Goal: Information Seeking & Learning: Learn about a topic

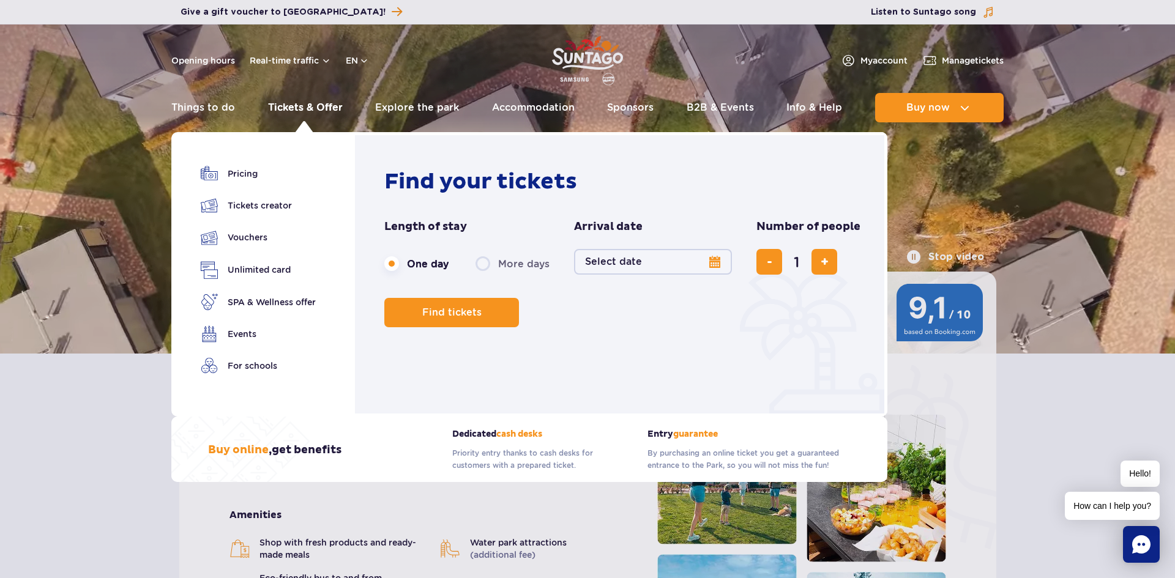
click at [290, 97] on link "Tickets & Offer" at bounding box center [305, 107] width 75 height 29
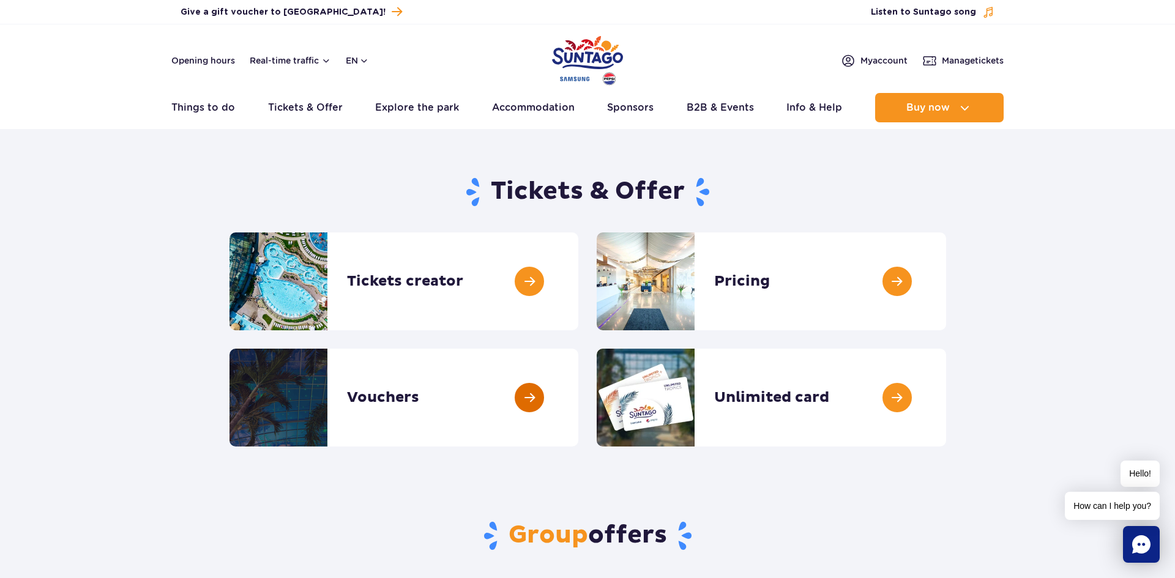
click at [578, 400] on link at bounding box center [578, 398] width 0 height 98
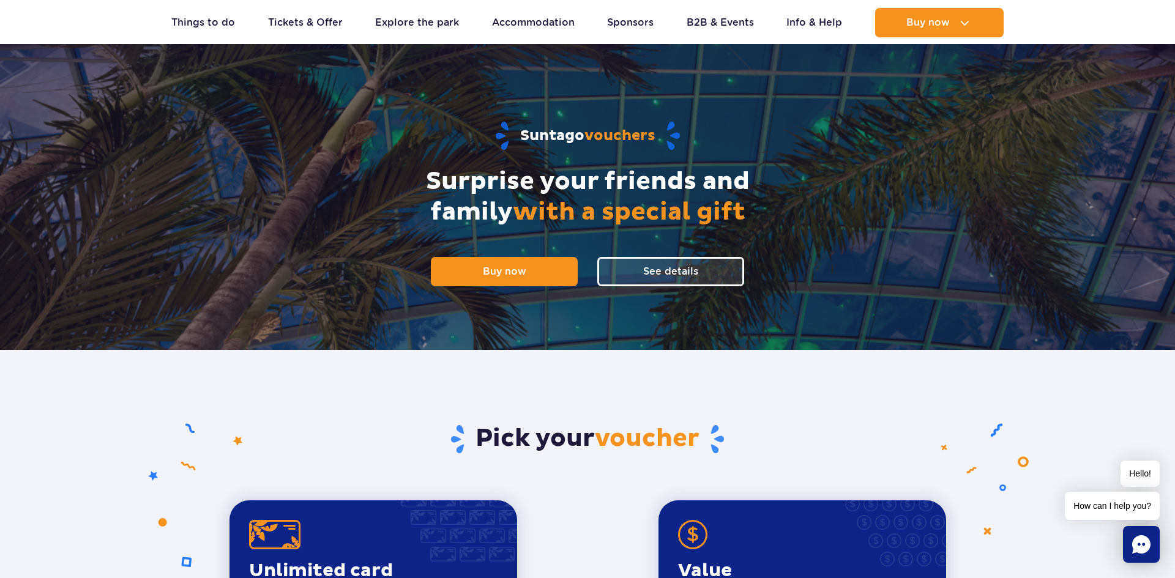
scroll to position [63, 0]
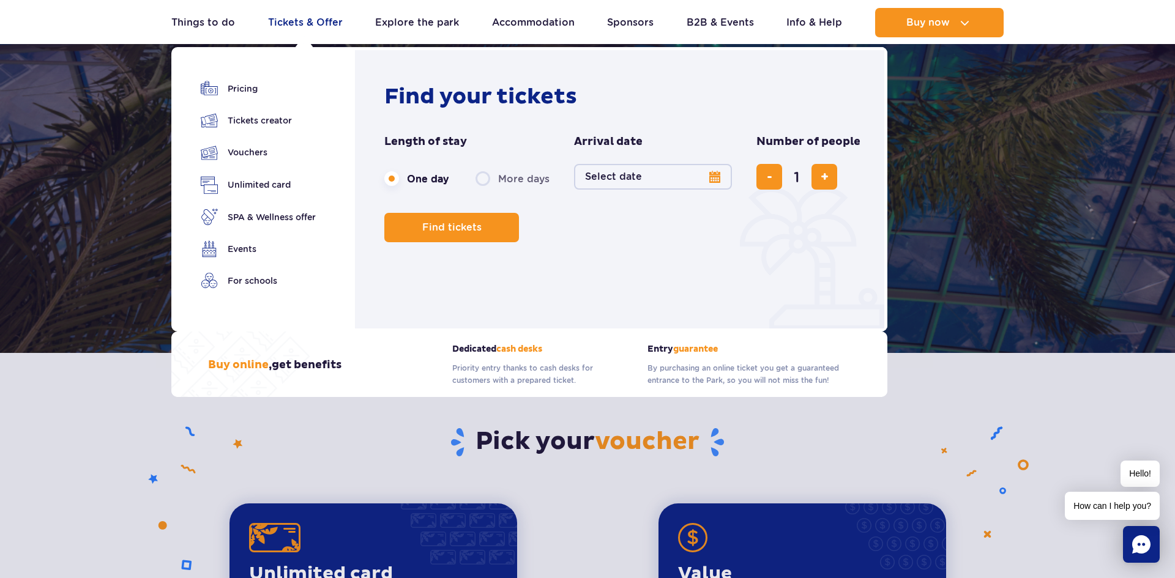
click at [311, 28] on link "Tickets & Offer" at bounding box center [305, 22] width 75 height 29
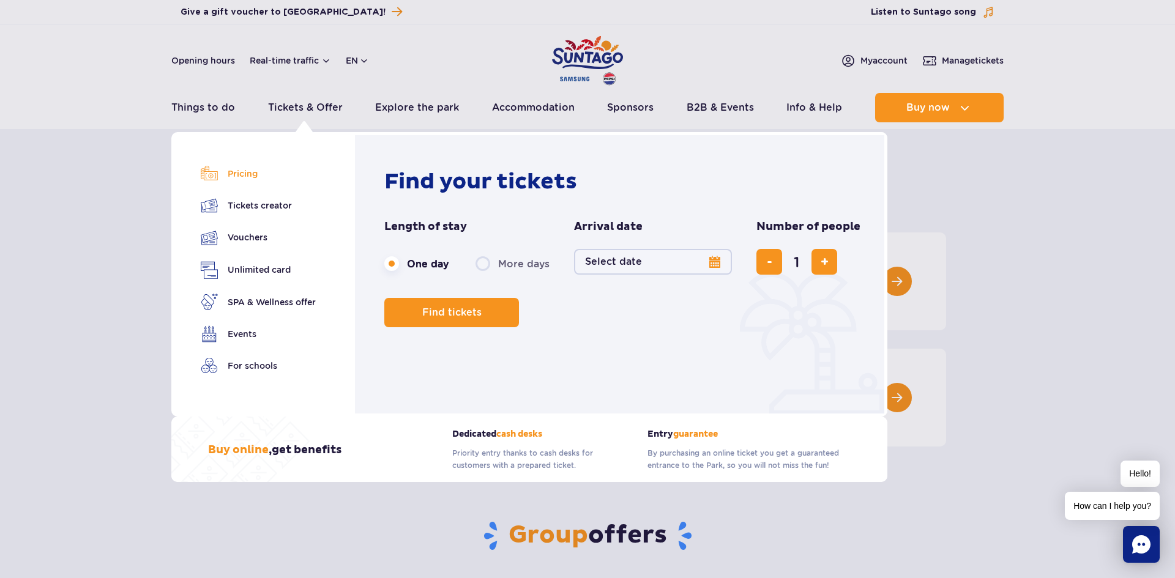
click at [256, 181] on link "Pricing" at bounding box center [258, 173] width 115 height 17
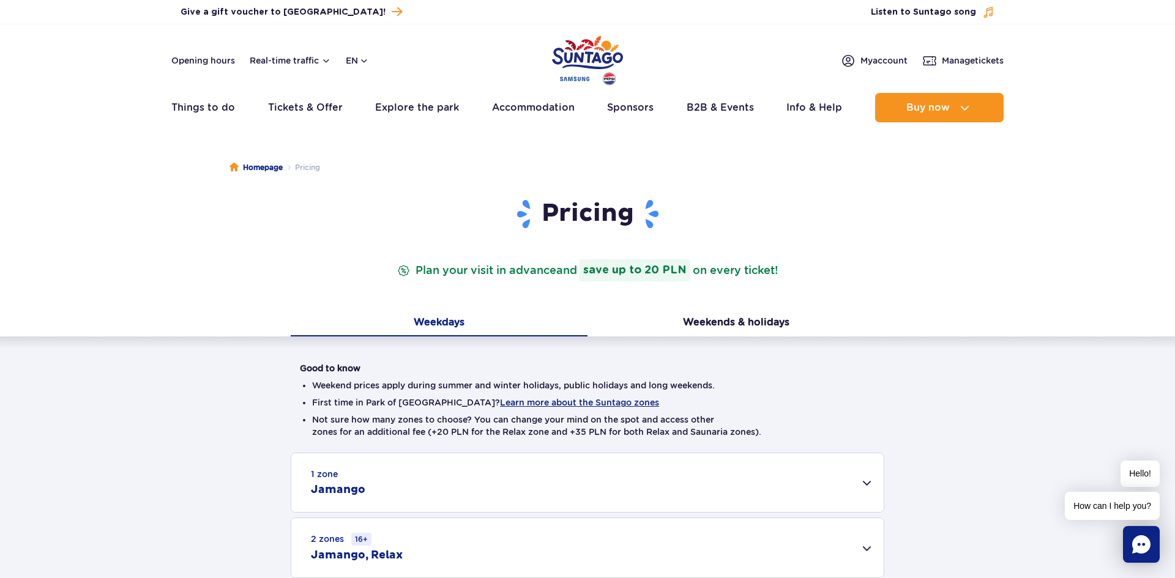
click at [807, 357] on div "Good to know Weekend prices apply during summer and winter holidays, public hol…" at bounding box center [587, 490] width 1175 height 307
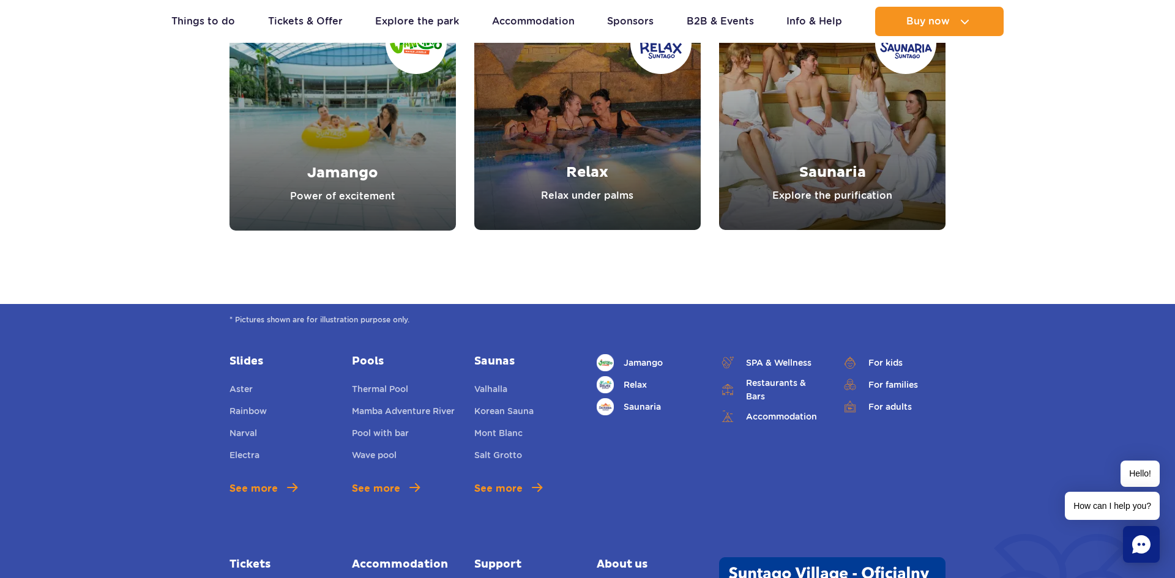
scroll to position [1395, 0]
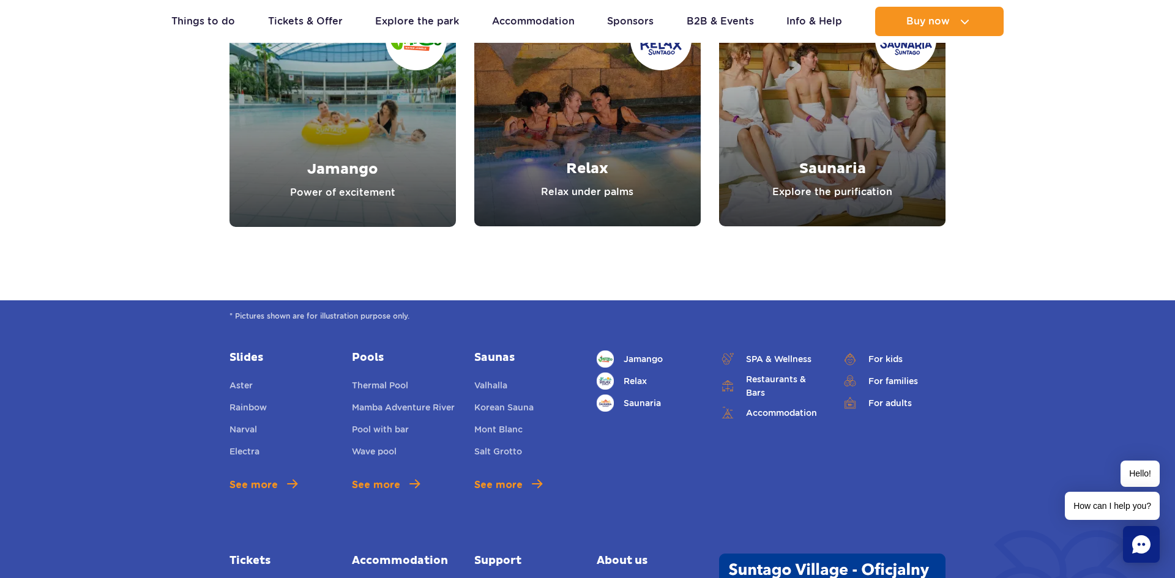
click at [889, 155] on link "Saunaria" at bounding box center [832, 113] width 226 height 226
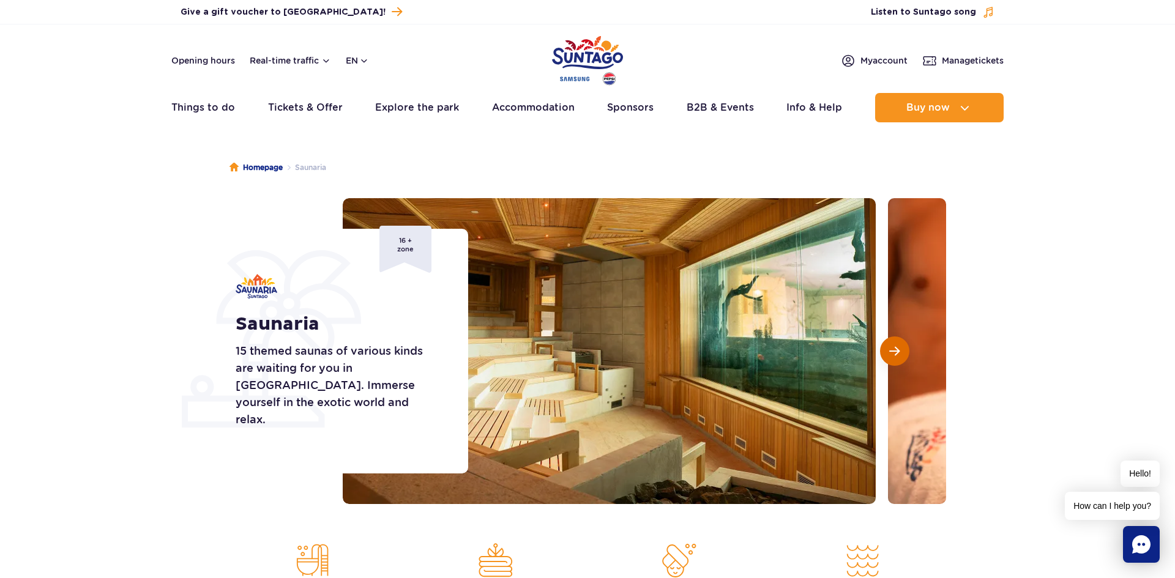
click at [889, 339] on button "Next slide" at bounding box center [894, 351] width 29 height 29
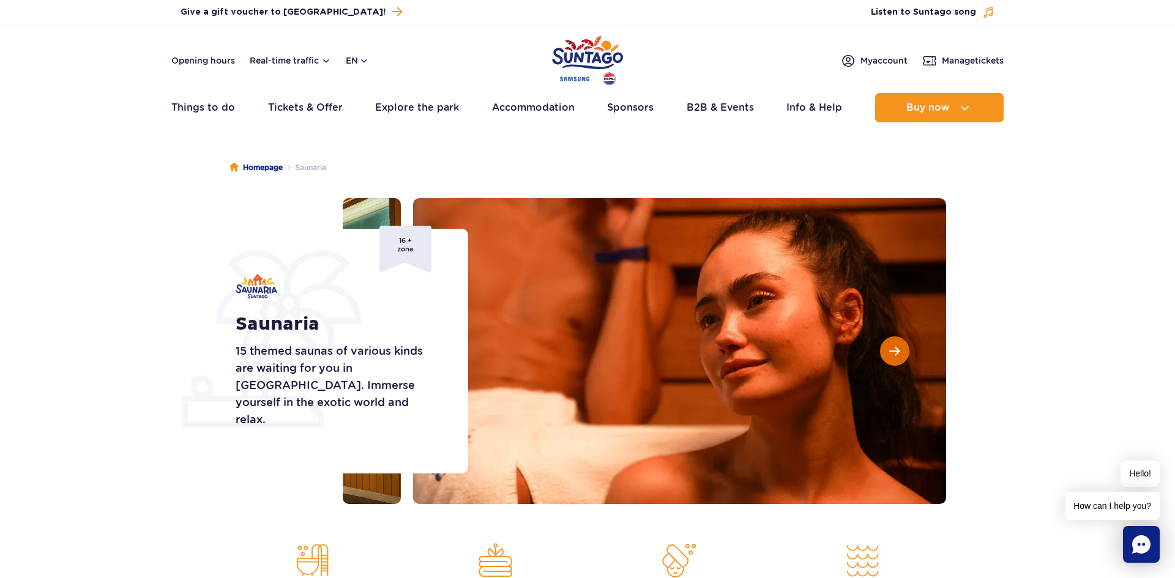
click at [889, 339] on button "Next slide" at bounding box center [894, 351] width 29 height 29
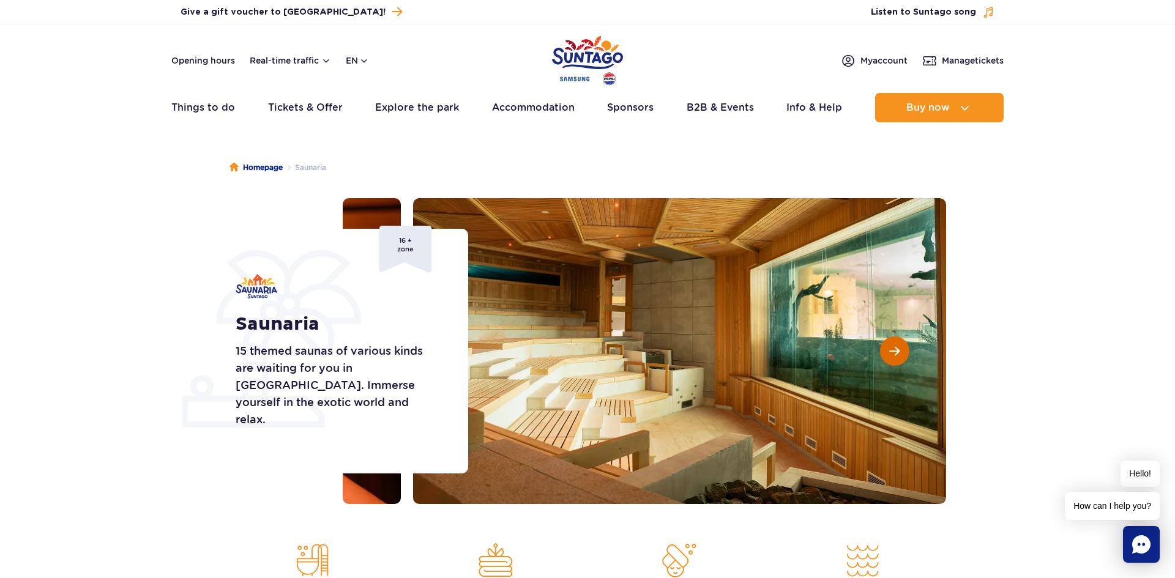
click at [889, 339] on button "Next slide" at bounding box center [894, 351] width 29 height 29
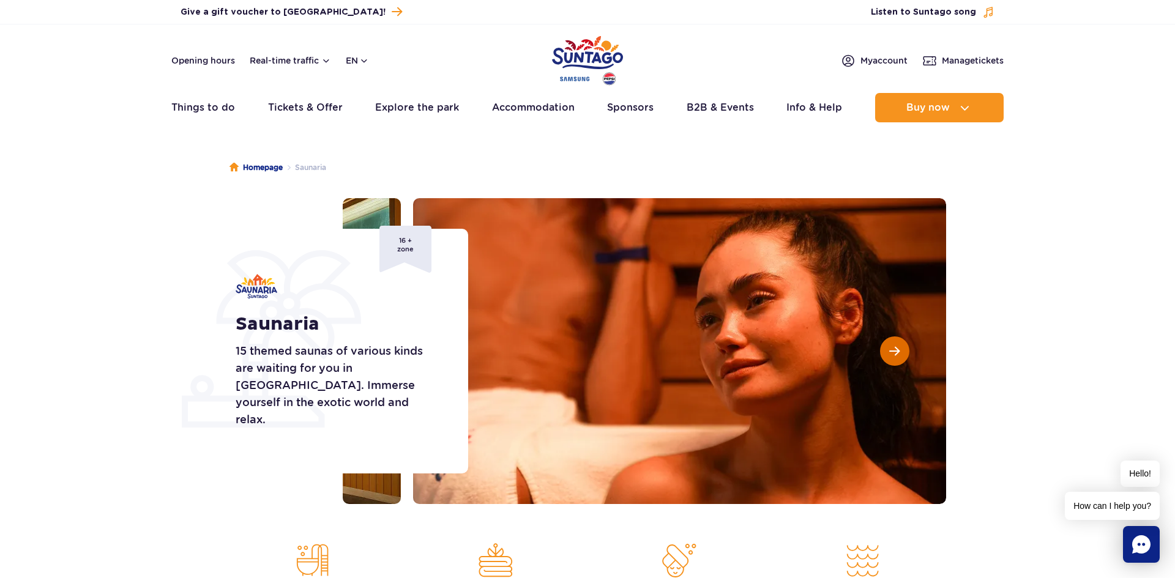
click at [889, 339] on button "Next slide" at bounding box center [894, 351] width 29 height 29
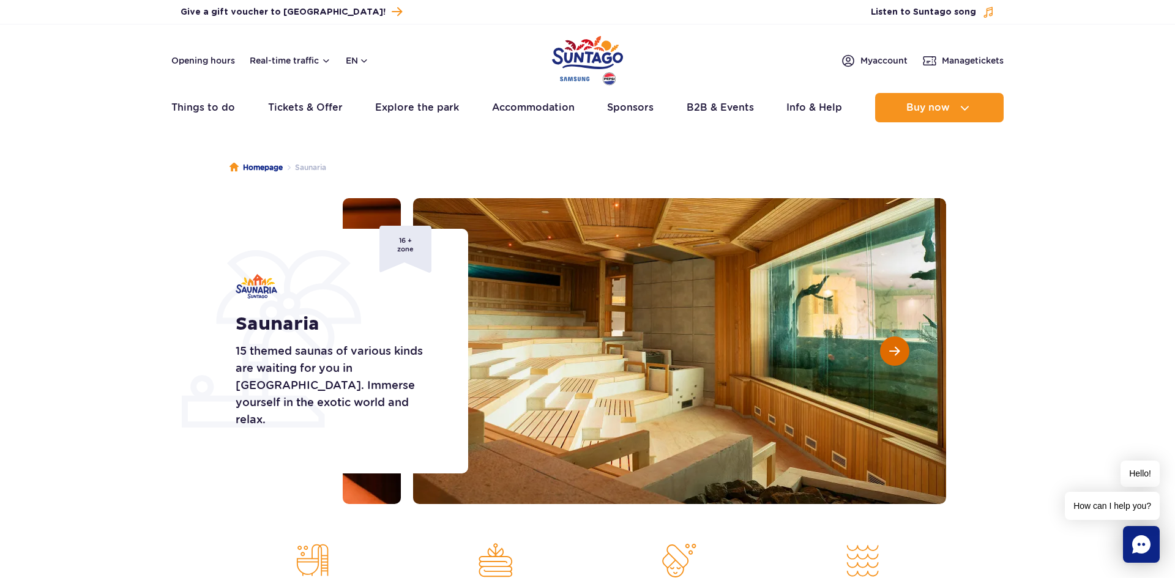
click at [889, 339] on button "Next slide" at bounding box center [894, 351] width 29 height 29
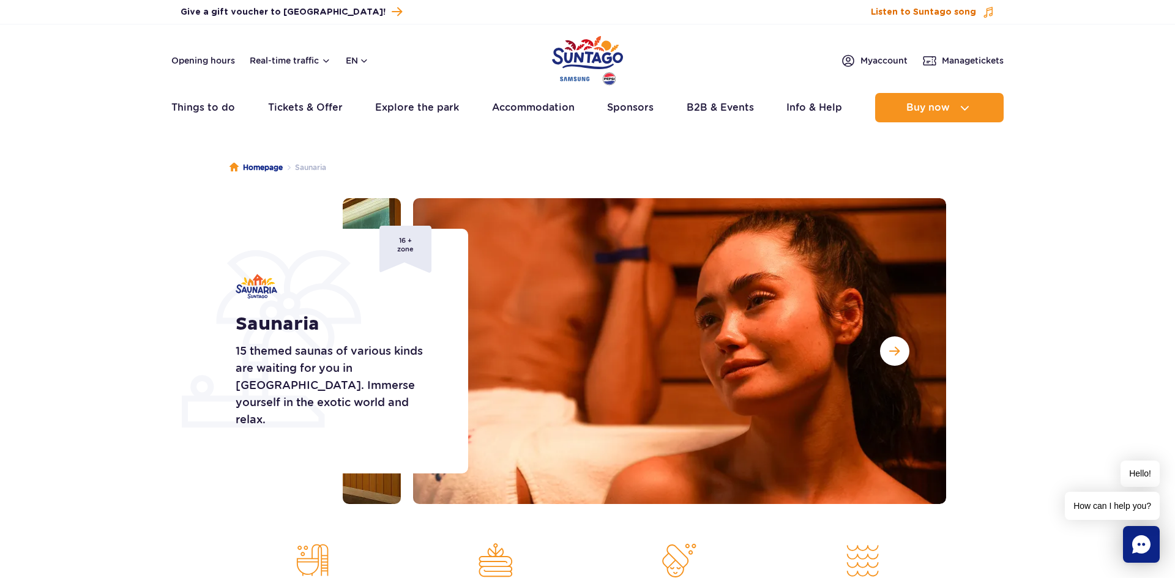
click at [963, 10] on span "Listen to Suntago song" at bounding box center [923, 12] width 105 height 12
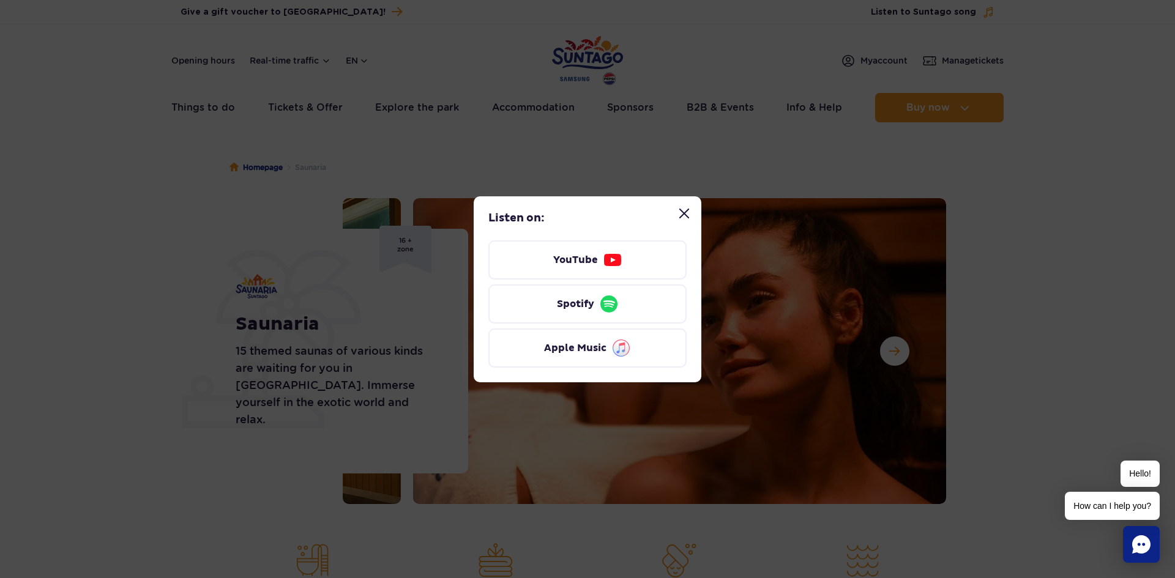
click at [692, 209] on button "Close “Listen to Suntago song” modal" at bounding box center [684, 213] width 24 height 24
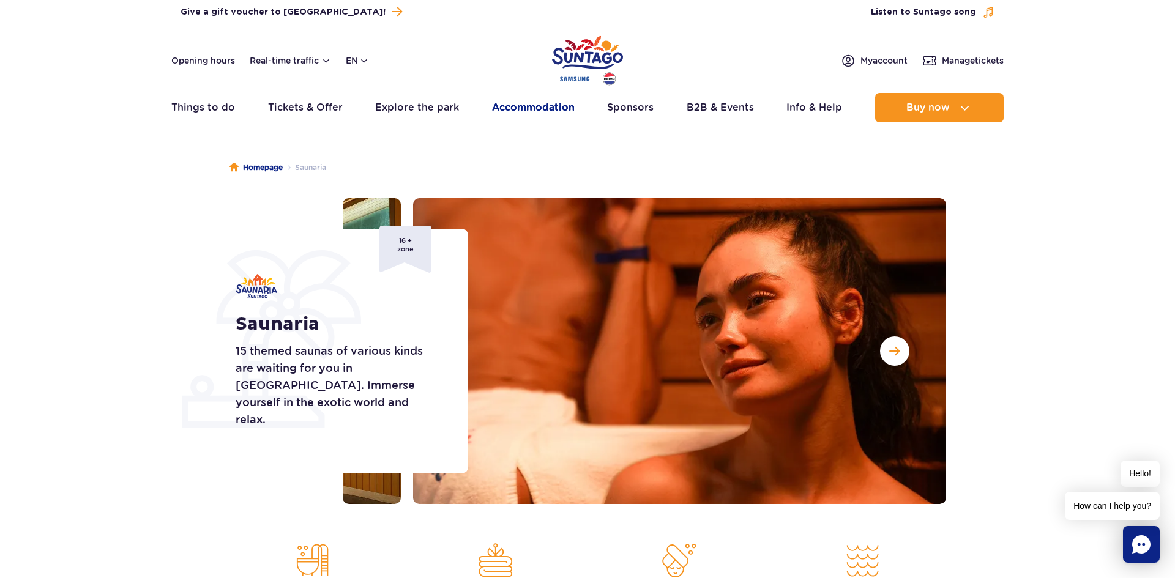
click at [523, 97] on link "Accommodation" at bounding box center [533, 107] width 83 height 29
